Goal: Find specific page/section: Find specific page/section

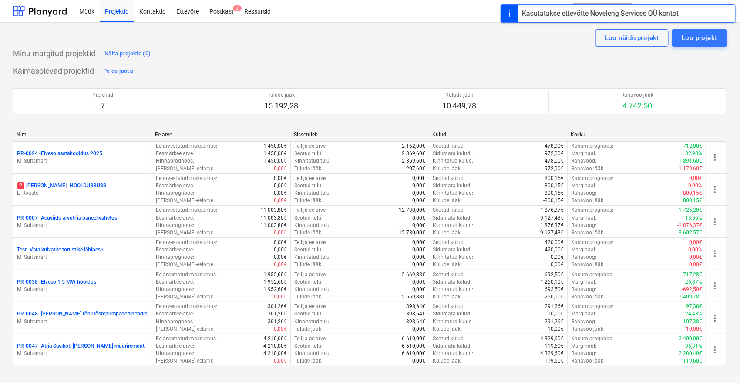
click at [492, 66] on div "Käimasolevad projektid Peida jaotis Projektid 7 Tulude jääk 15 192,28 Kulude jä…" at bounding box center [370, 220] width 714 height 312
click at [620, 10] on button "search Otsi" at bounding box center [603, 10] width 61 height 15
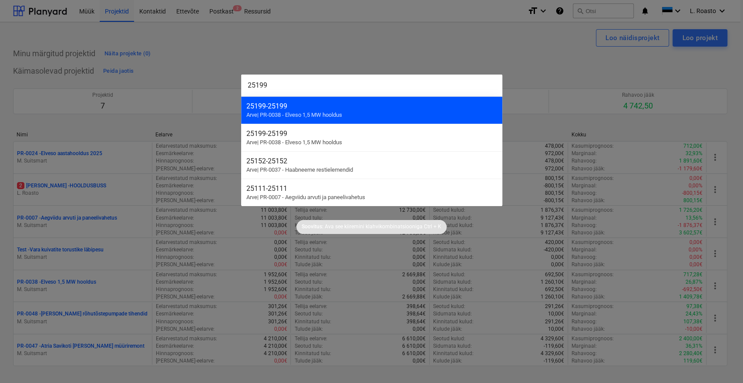
type input "25199"
click at [283, 109] on div "25199 - 25199" at bounding box center [371, 106] width 251 height 8
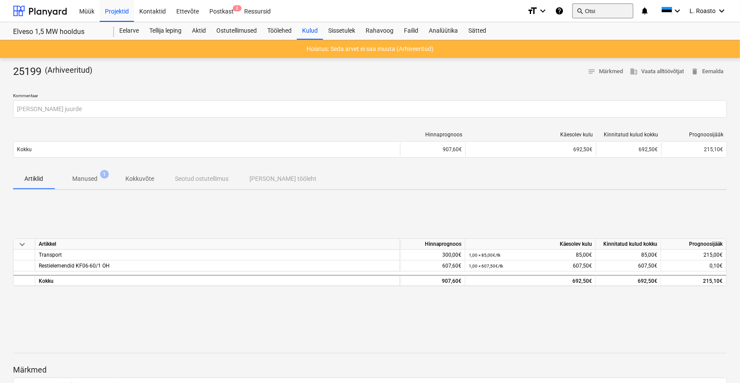
click at [607, 10] on button "search Otsi" at bounding box center [603, 10] width 61 height 15
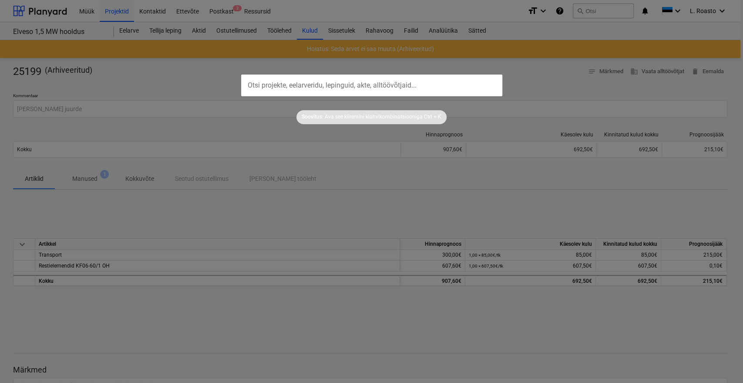
click at [127, 31] on div at bounding box center [371, 191] width 743 height 383
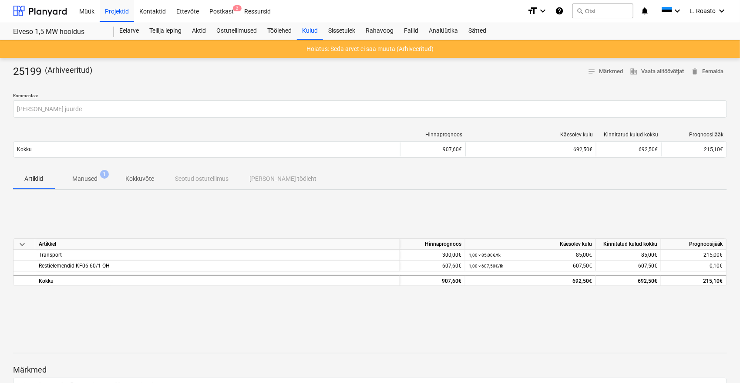
click at [127, 31] on div "Eelarve" at bounding box center [129, 30] width 30 height 17
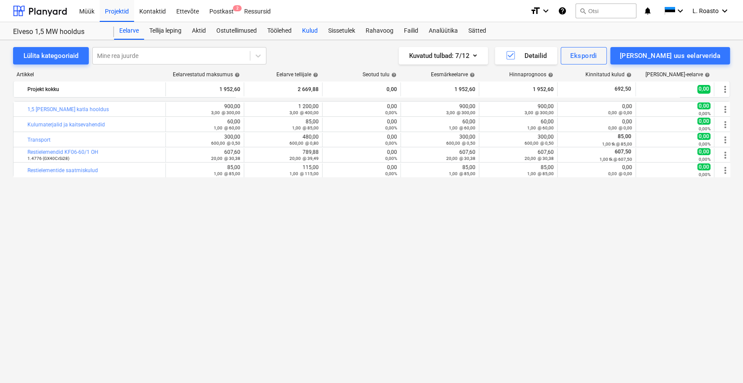
click at [318, 33] on div "Kulud" at bounding box center [310, 30] width 26 height 17
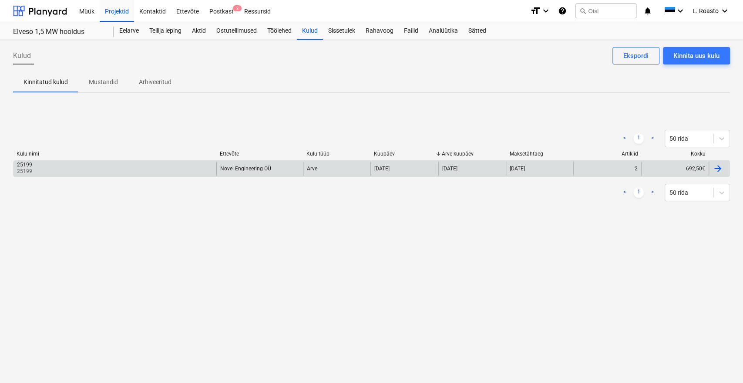
click at [102, 168] on div "25199 25199" at bounding box center [114, 169] width 203 height 14
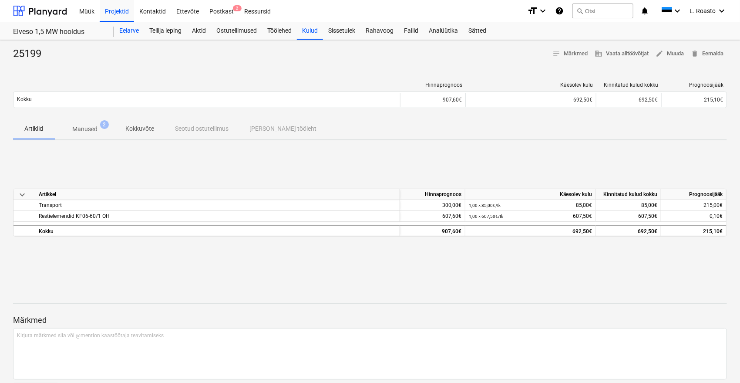
click at [135, 34] on div "Eelarve" at bounding box center [129, 30] width 30 height 17
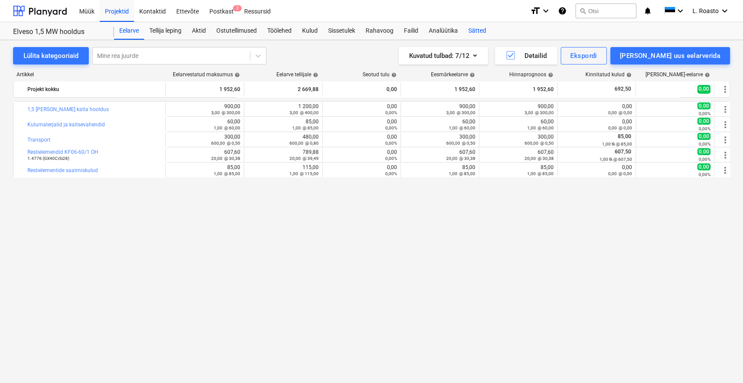
click at [474, 25] on div "Sätted" at bounding box center [477, 30] width 28 height 17
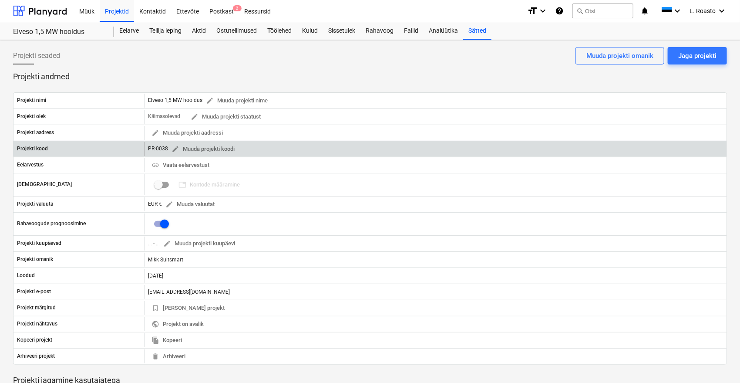
click at [143, 147] on div "Projekti kood" at bounding box center [78, 149] width 131 height 14
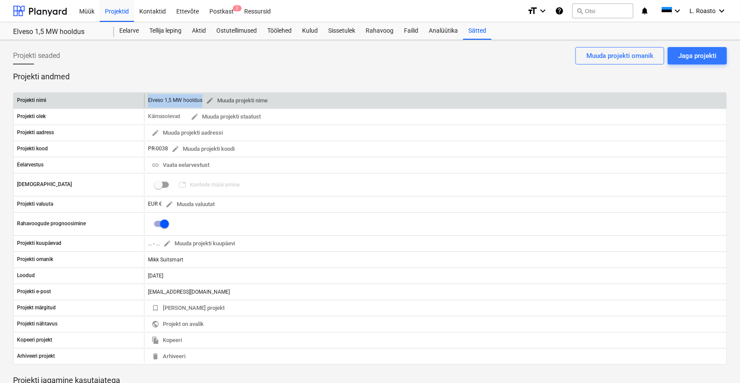
drag, startPoint x: 146, startPoint y: 98, endPoint x: 201, endPoint y: 99, distance: 54.4
click at [201, 99] on div "Elveso 1,5 MW hooldus edit Muuda projekti nime" at bounding box center [435, 101] width 583 height 14
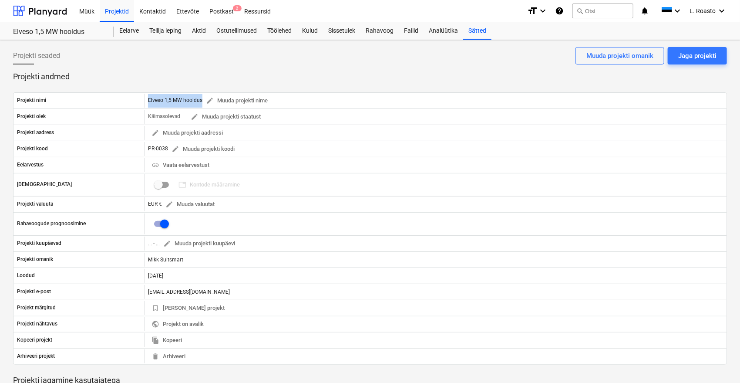
copy div "Elveso 1,5 MW hooldus"
click at [254, 13] on div "Ressursid" at bounding box center [257, 11] width 37 height 22
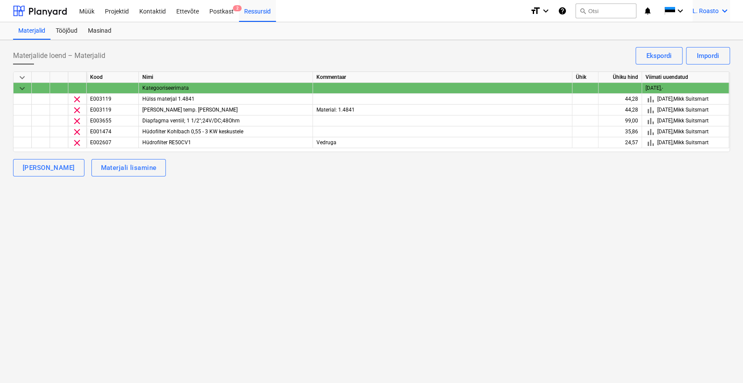
click at [728, 13] on icon "keyboard_arrow_down" at bounding box center [725, 11] width 10 height 10
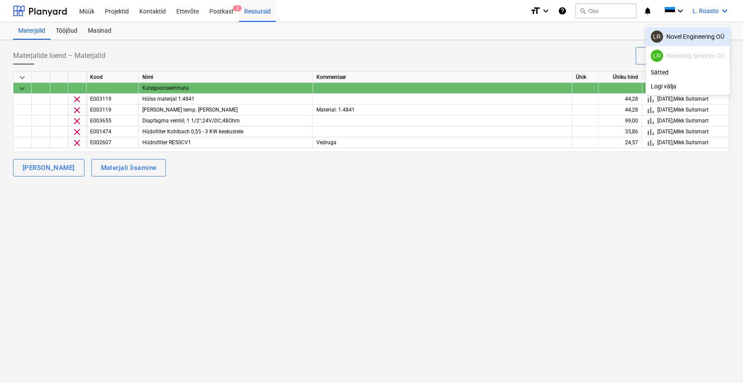
drag, startPoint x: 715, startPoint y: 37, endPoint x: 687, endPoint y: 38, distance: 27.4
click at [715, 37] on div "LR Novel Engineering OÜ" at bounding box center [688, 36] width 74 height 12
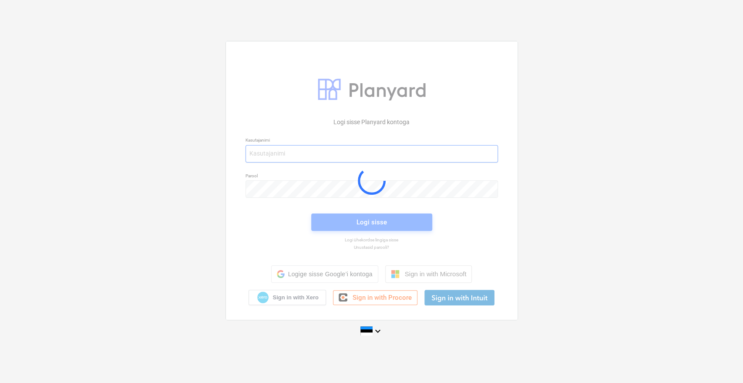
type input "[EMAIL_ADDRESS][DOMAIN_NAME]"
